Goal: Information Seeking & Learning: Learn about a topic

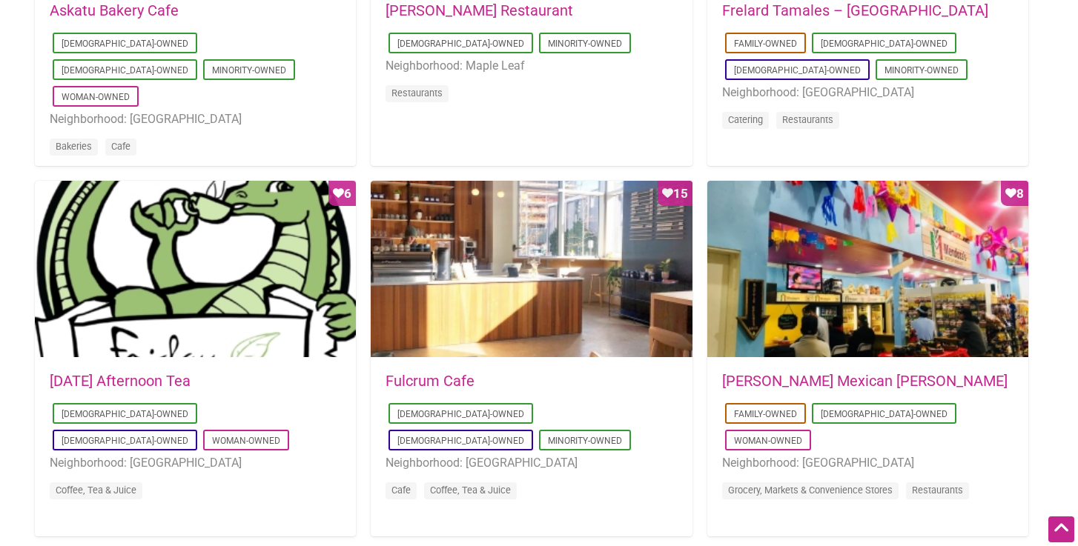
scroll to position [599, 0]
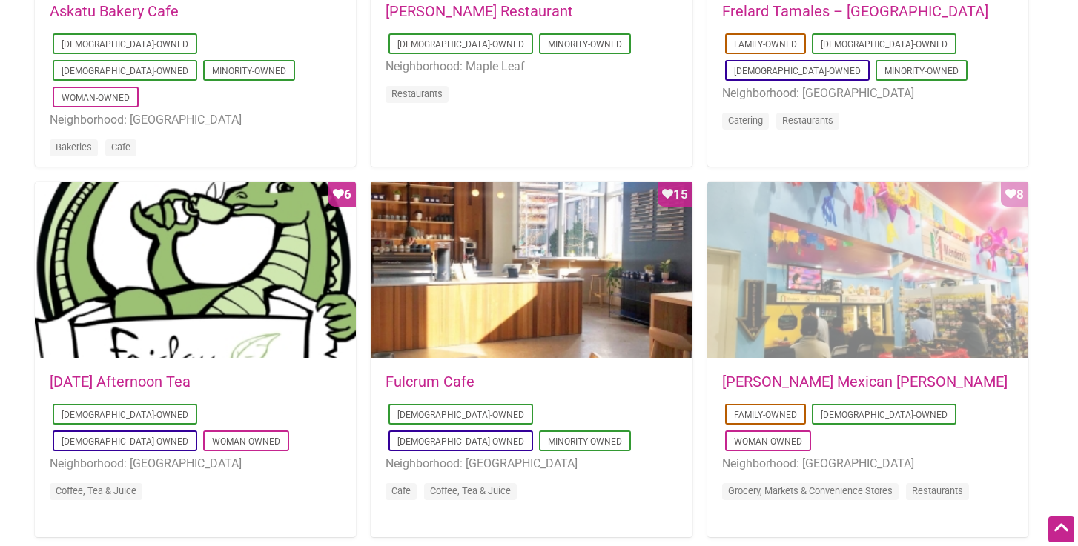
click at [869, 348] on div "Favorite Count 8" at bounding box center [867, 271] width 321 height 178
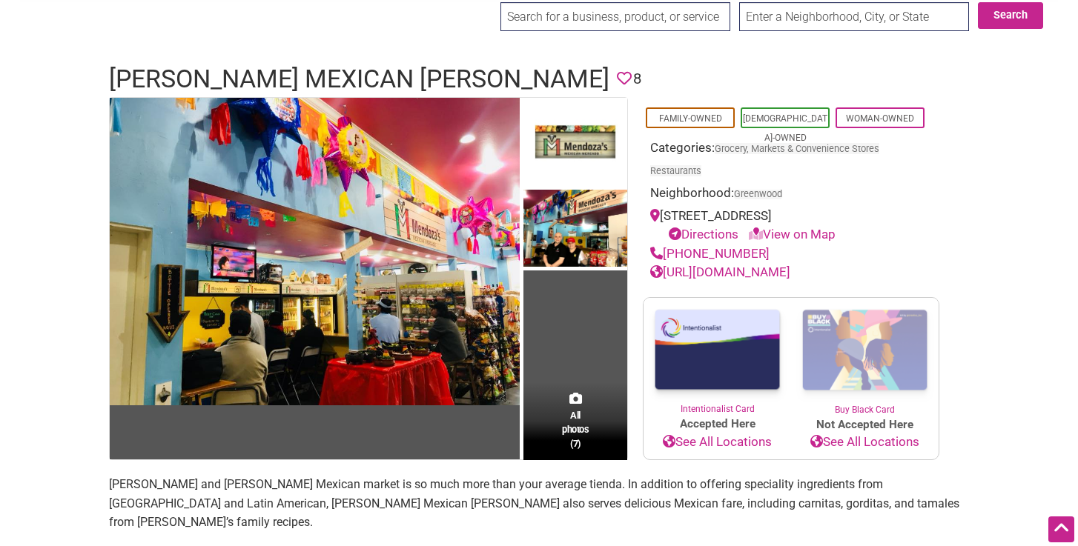
scroll to position [43, 0]
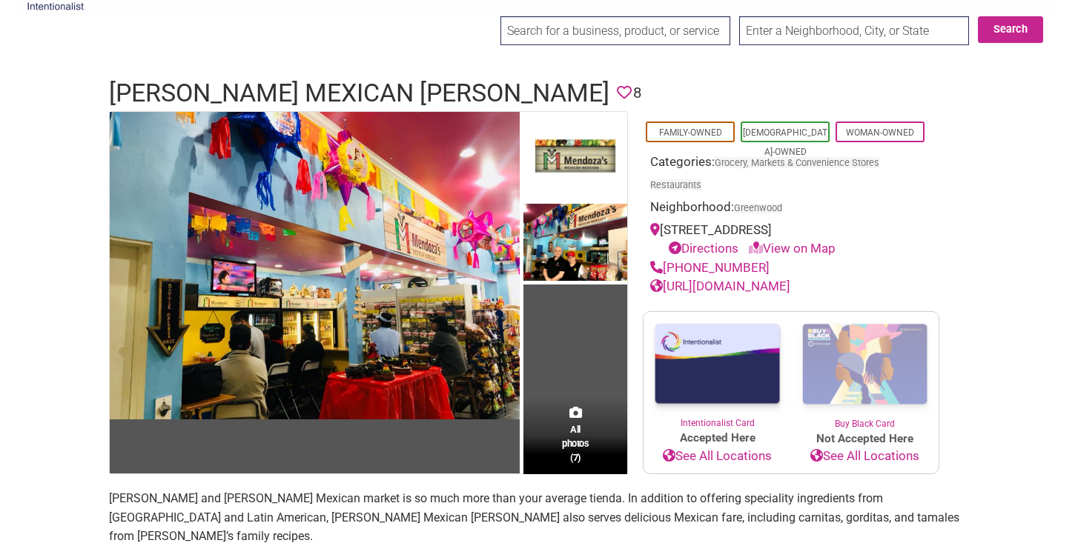
click at [708, 293] on link "[URL][DOMAIN_NAME]" at bounding box center [720, 286] width 140 height 15
click at [563, 428] on div "All photos (7)" at bounding box center [575, 435] width 104 height 78
click at [583, 465] on span "All photos (7)" at bounding box center [575, 443] width 27 height 42
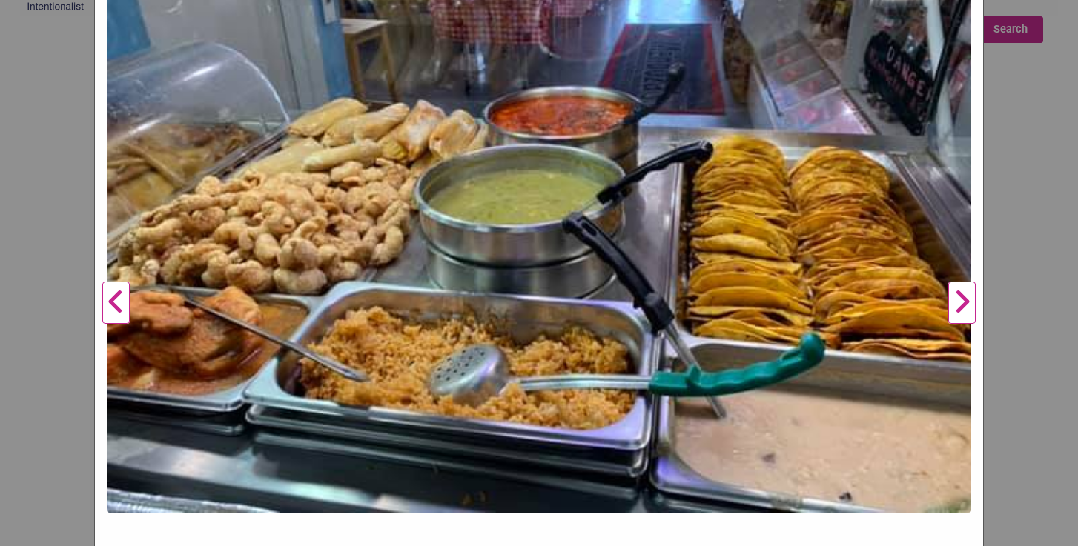
scroll to position [275, 0]
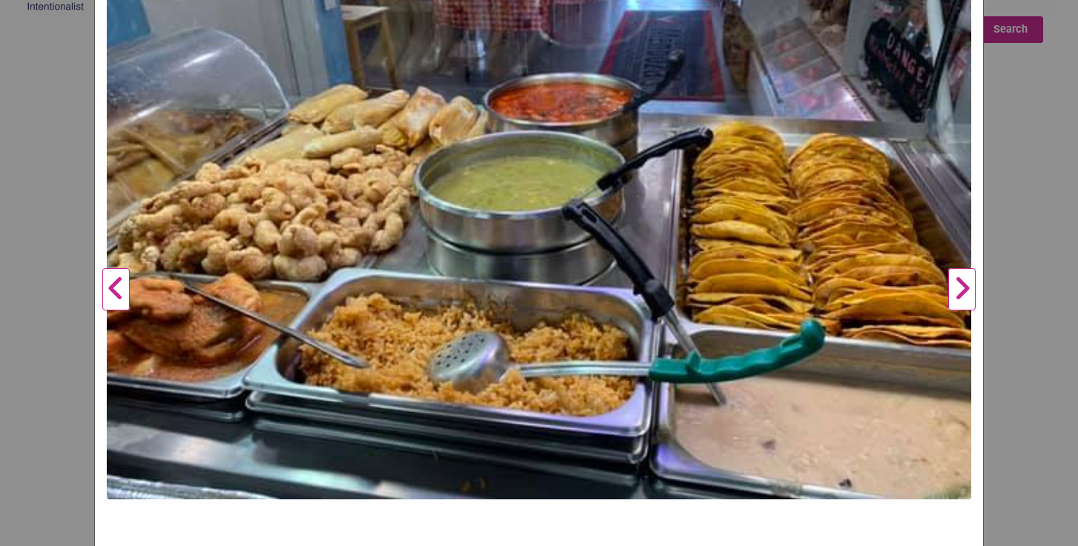
click at [955, 290] on button "Next" at bounding box center [961, 290] width 41 height 876
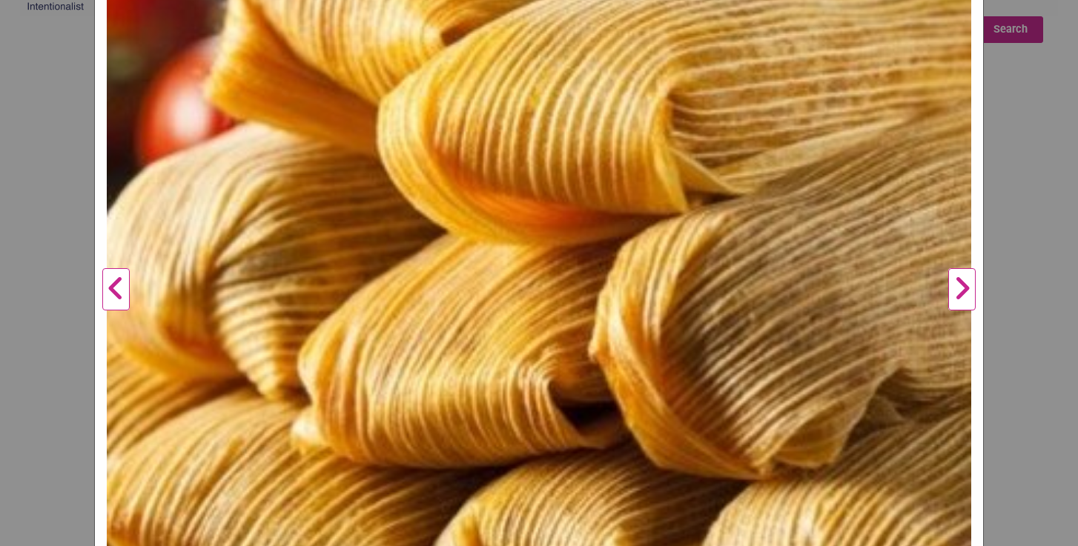
click at [955, 290] on button "Next" at bounding box center [961, 290] width 41 height 876
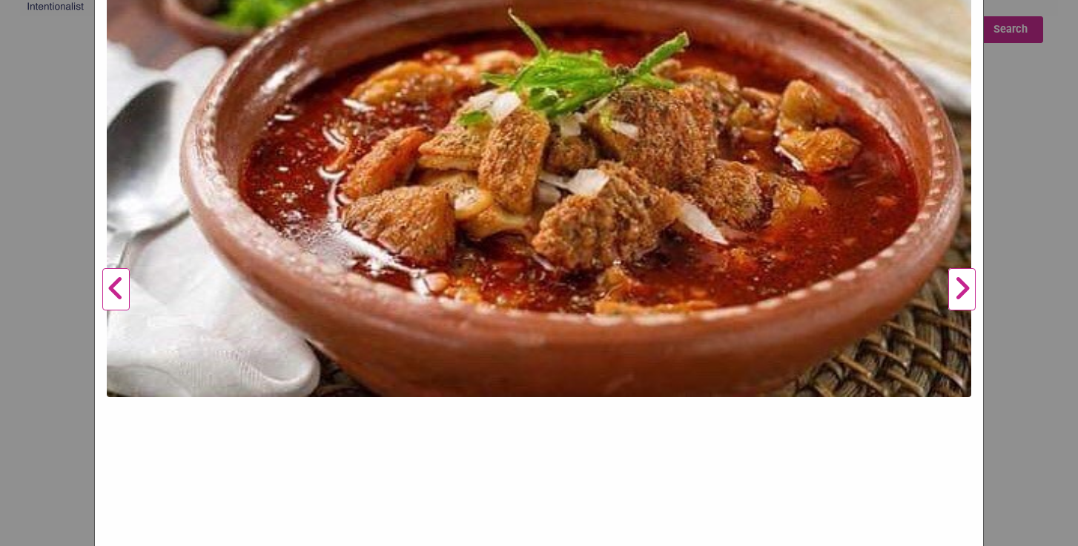
click at [955, 290] on button "Next" at bounding box center [961, 290] width 41 height 876
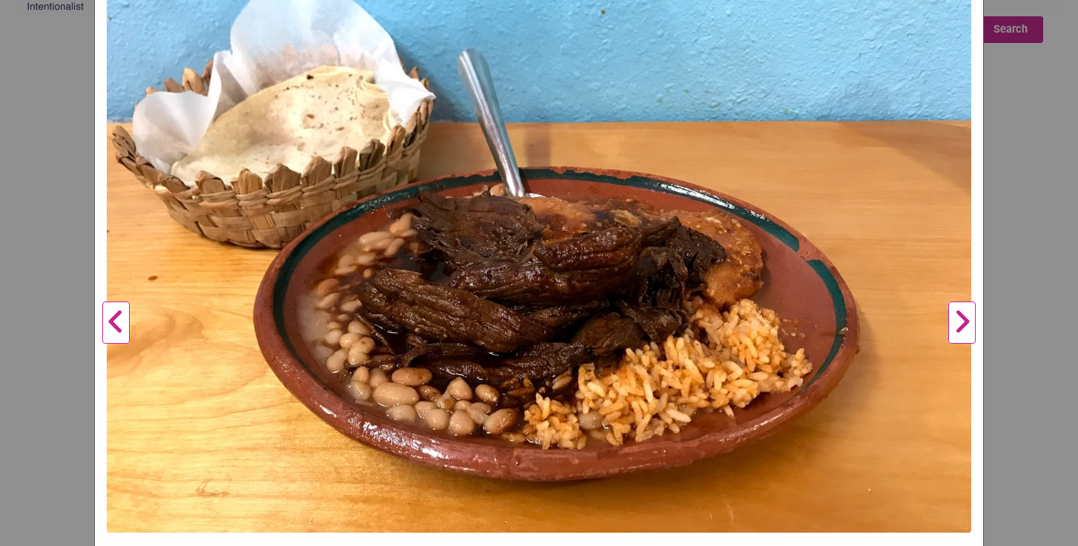
scroll to position [239, 0]
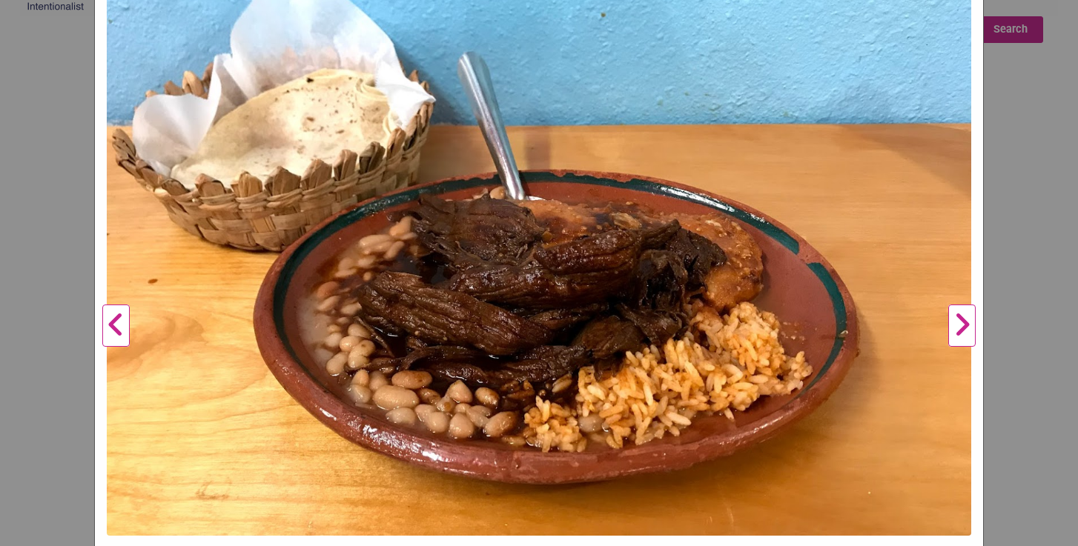
click at [968, 326] on button "Next" at bounding box center [961, 326] width 41 height 876
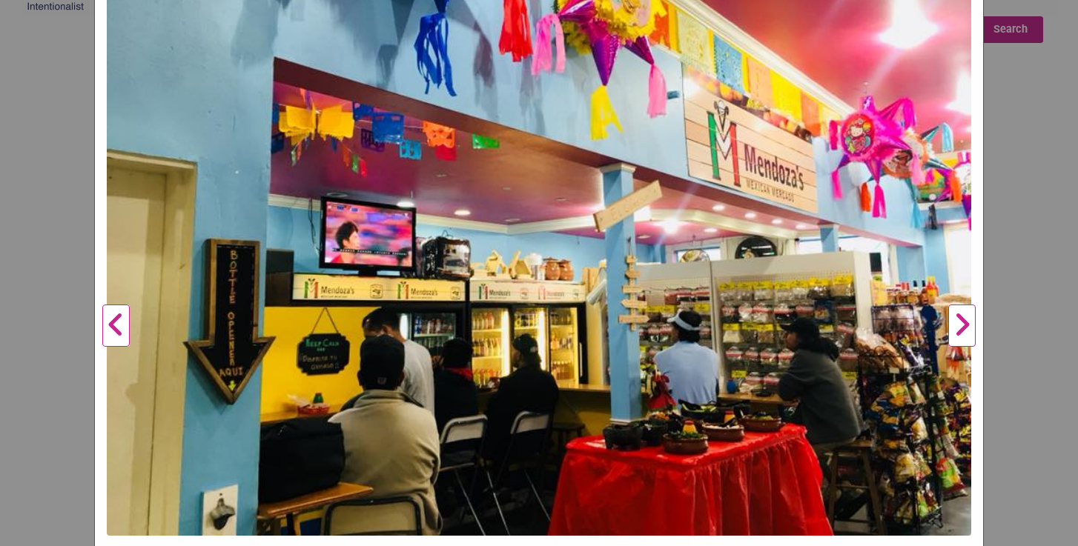
click at [968, 326] on button "Next" at bounding box center [961, 326] width 41 height 876
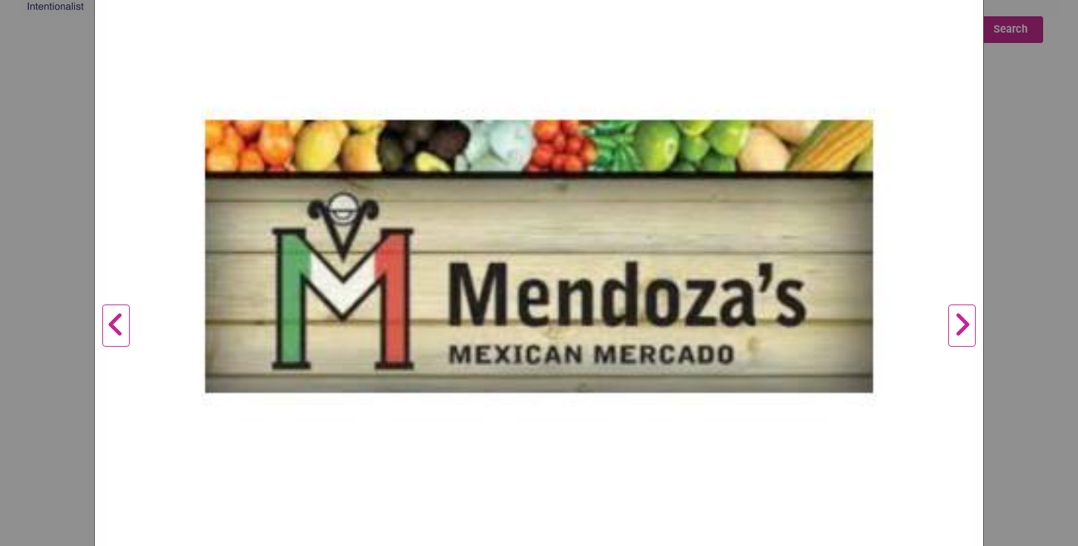
click at [968, 326] on button "Next" at bounding box center [961, 326] width 41 height 876
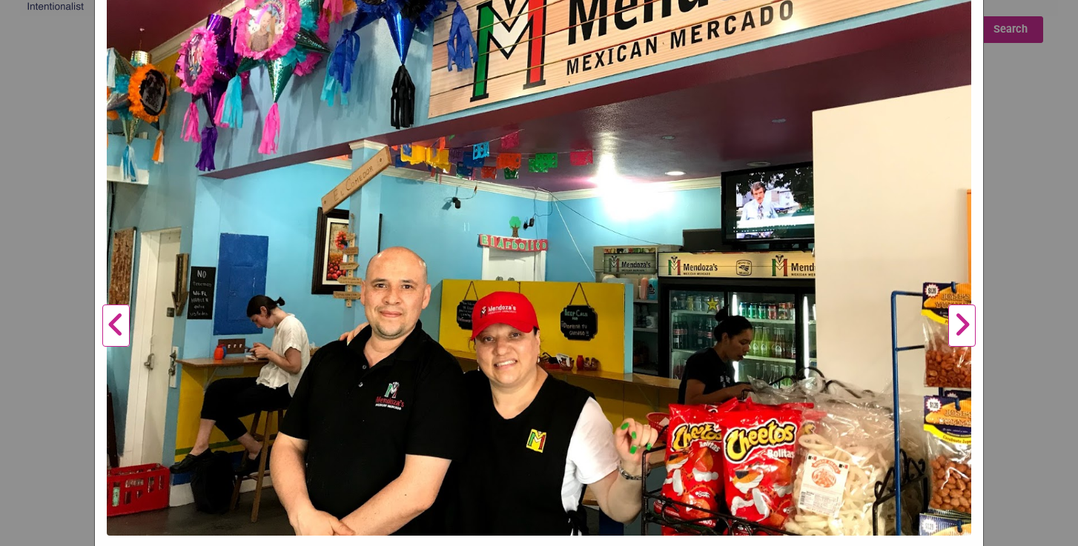
click at [968, 326] on button "Next" at bounding box center [961, 326] width 41 height 876
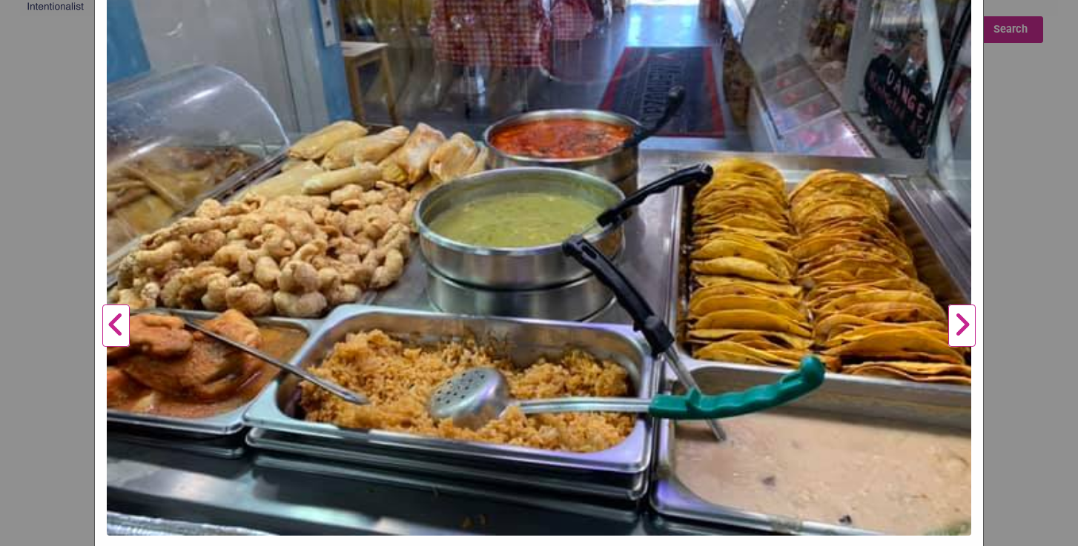
click at [968, 326] on button "Next" at bounding box center [961, 326] width 41 height 876
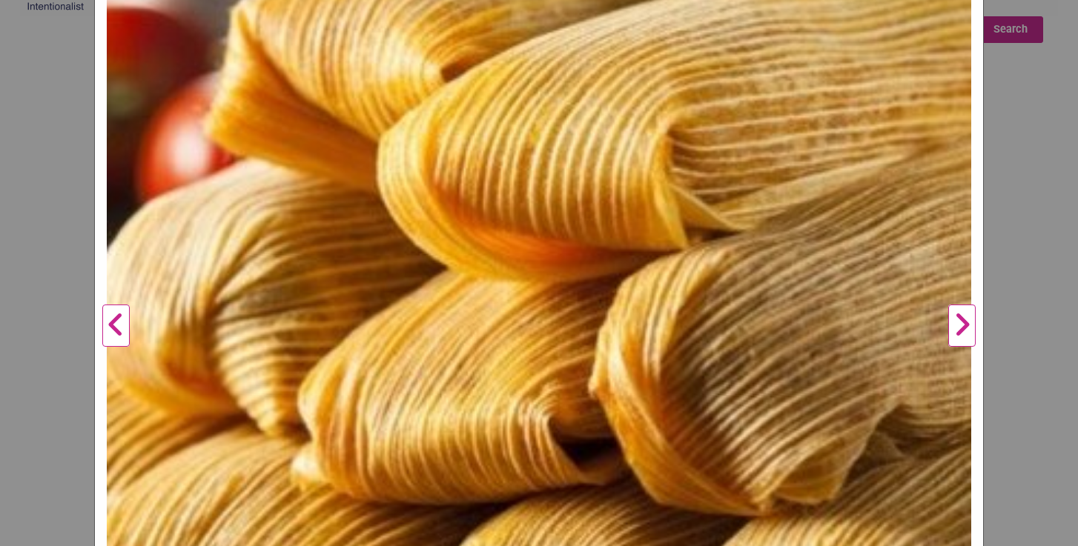
click at [1005, 245] on div "Mendoza's Mexican Mercado Previous Mendoza's Mercado owners, Sonia and Carlos M…" at bounding box center [539, 273] width 1078 height 546
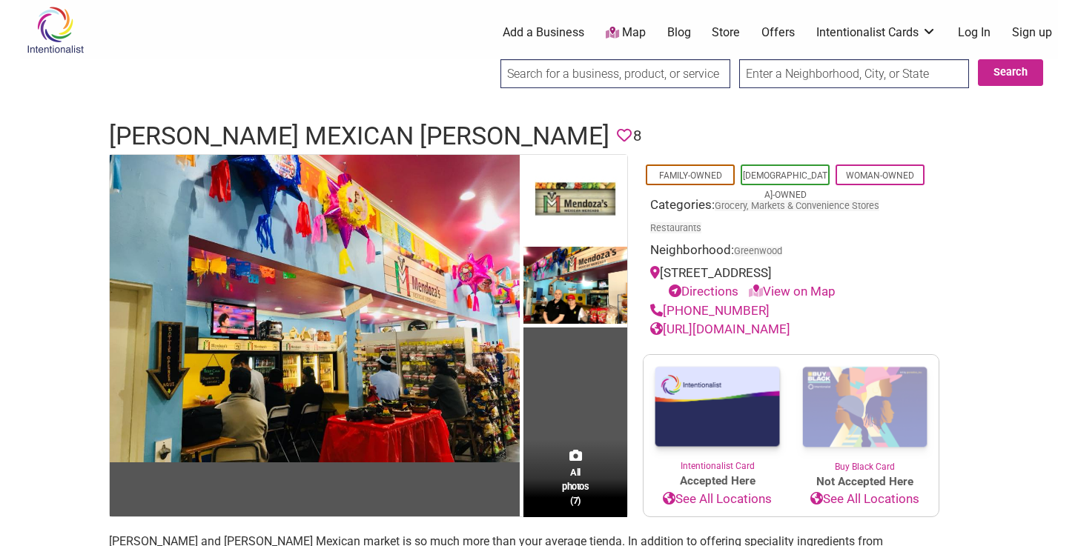
scroll to position [0, 0]
